Goal: Information Seeking & Learning: Learn about a topic

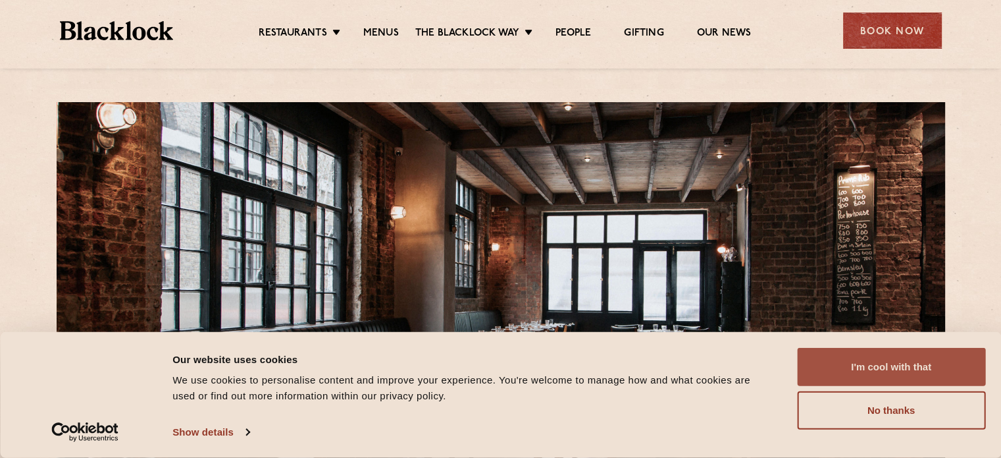
click at [890, 377] on button "I'm cool with that" at bounding box center [891, 367] width 188 height 38
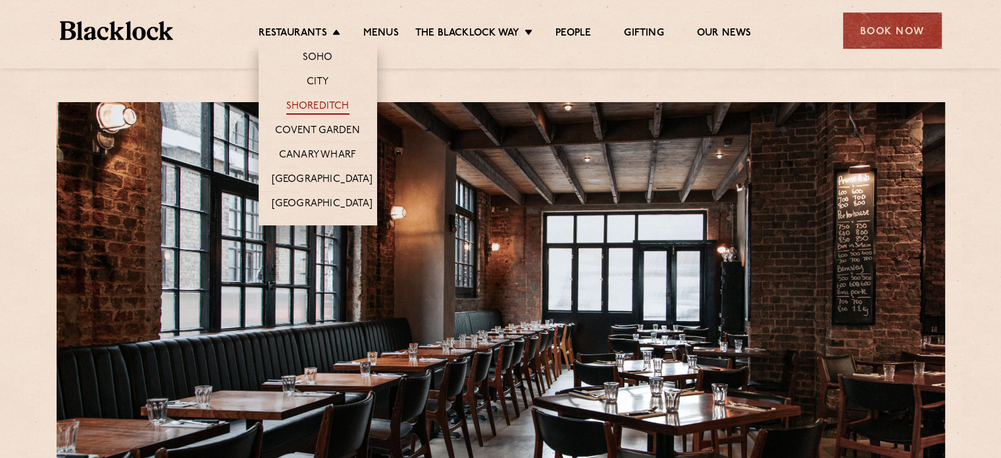
click at [298, 105] on link "Shoreditch" at bounding box center [317, 107] width 63 height 14
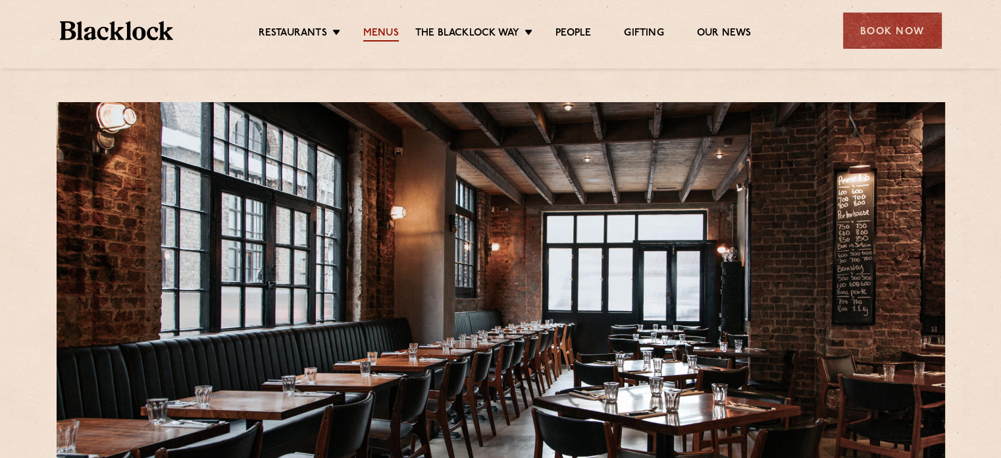
click at [383, 27] on link "Menus" at bounding box center [381, 34] width 36 height 14
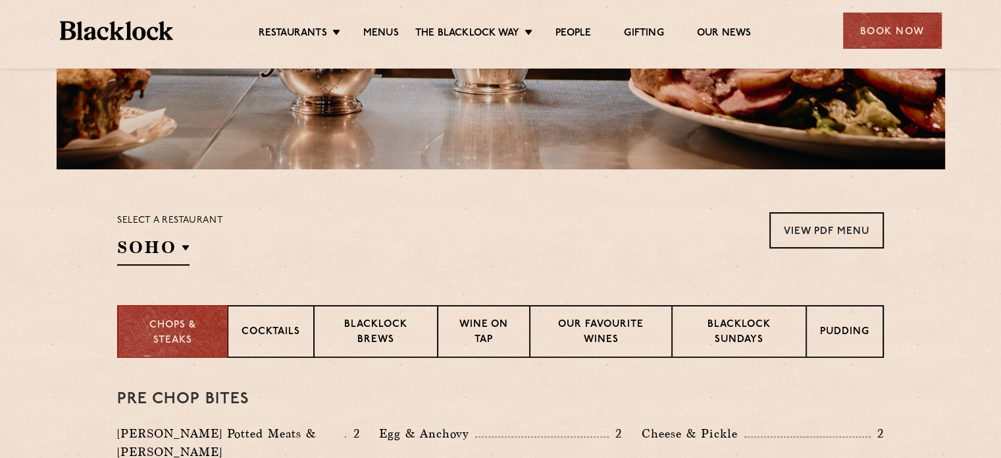
scroll to position [300, 0]
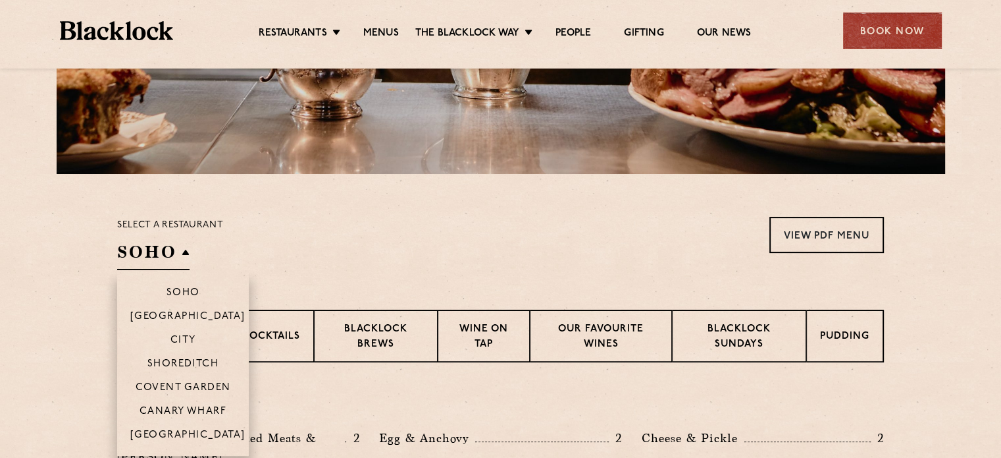
click at [172, 261] on h2 "SOHO" at bounding box center [153, 255] width 72 height 30
click at [176, 365] on p "Shoreditch" at bounding box center [183, 364] width 72 height 13
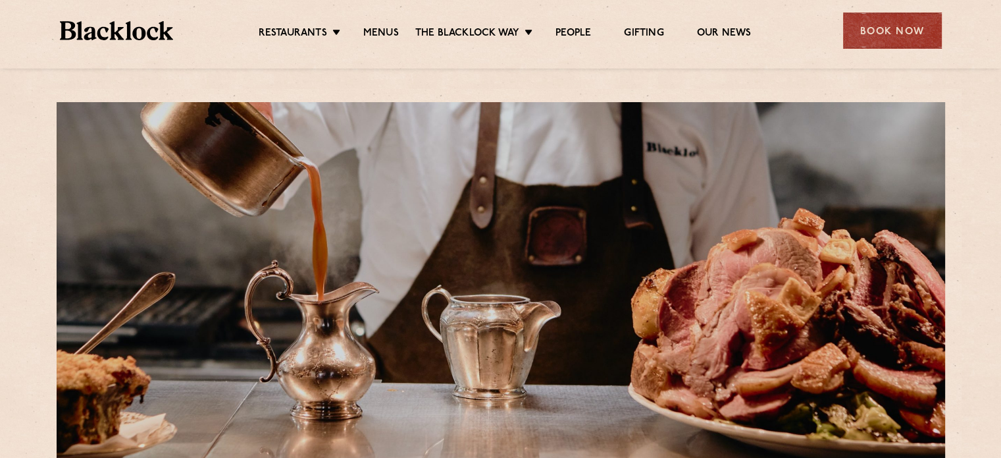
scroll to position [97, 0]
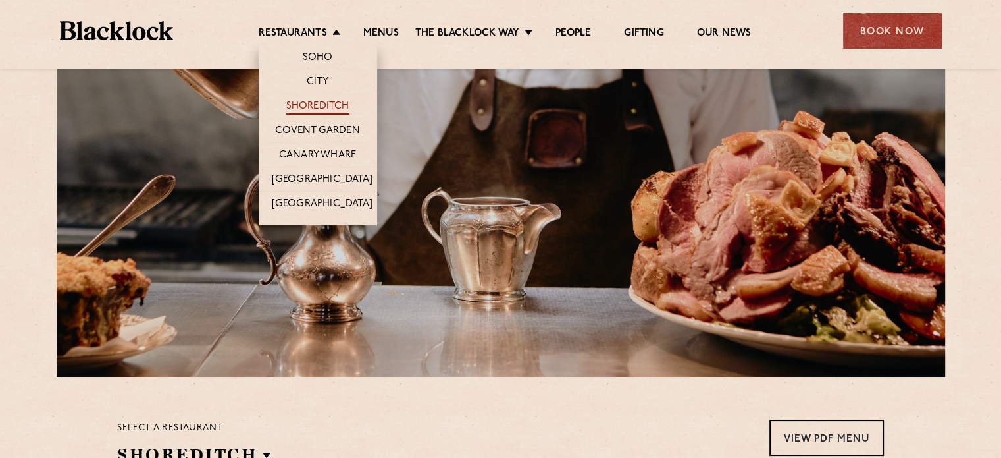
click at [312, 113] on link "Shoreditch" at bounding box center [317, 107] width 63 height 14
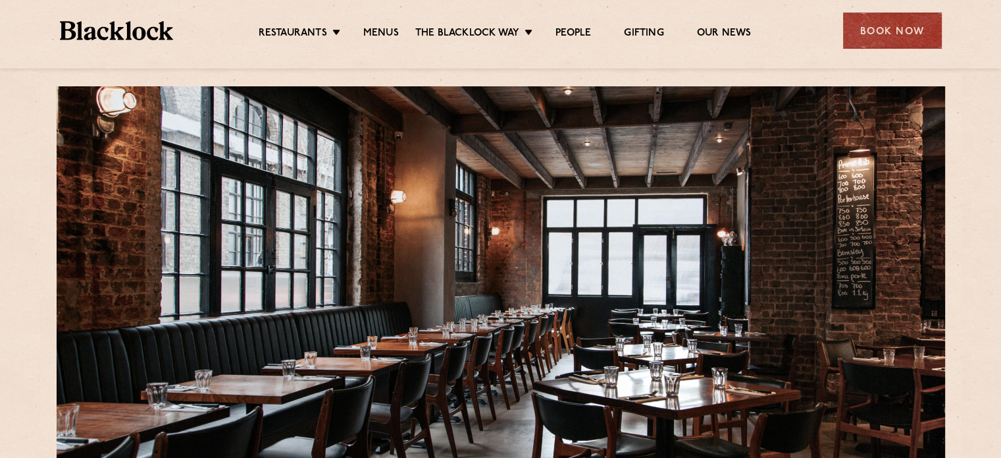
click at [382, 273] on div at bounding box center [501, 272] width 889 height 372
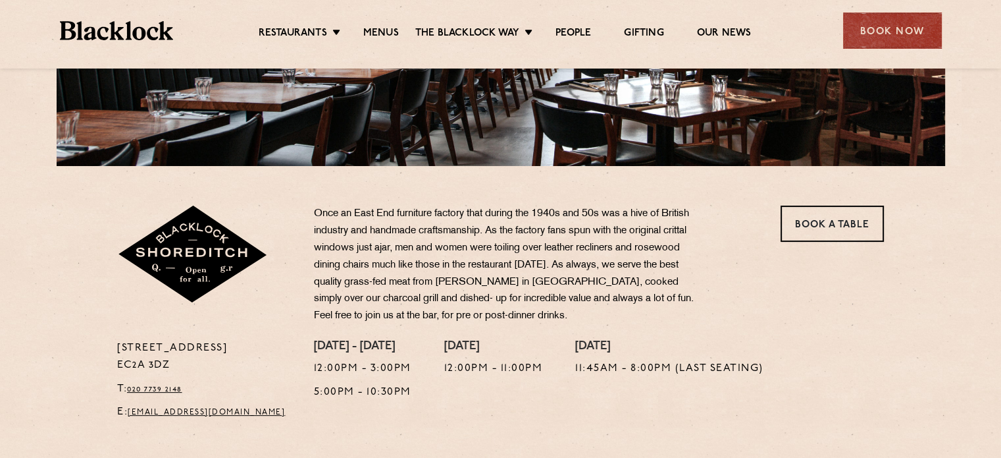
scroll to position [307, 0]
